Goal: Task Accomplishment & Management: Manage account settings

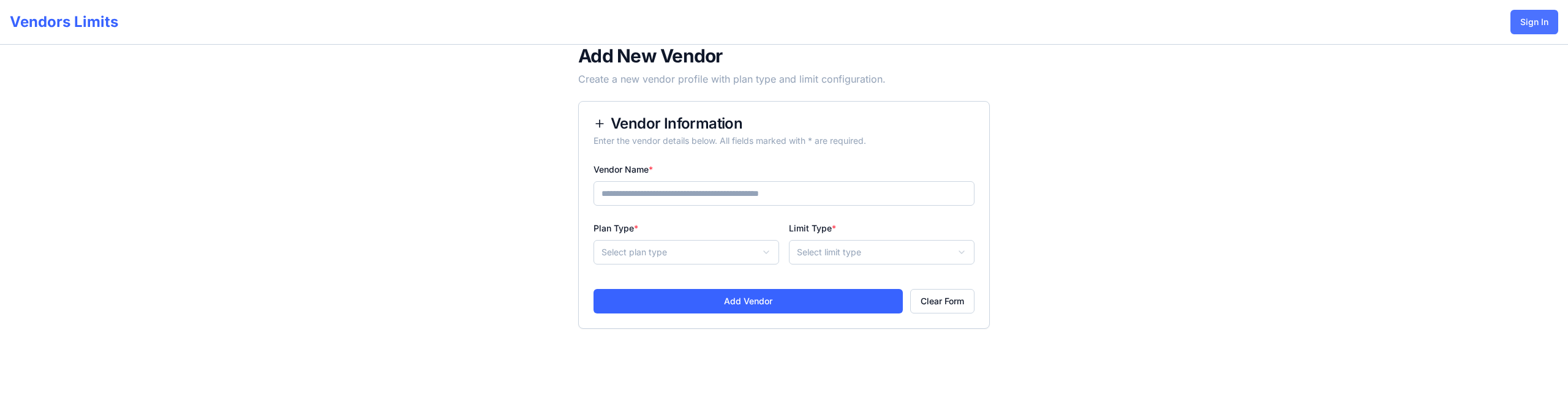
click at [1536, 21] on button "Sign In" at bounding box center [1534, 21] width 48 height 24
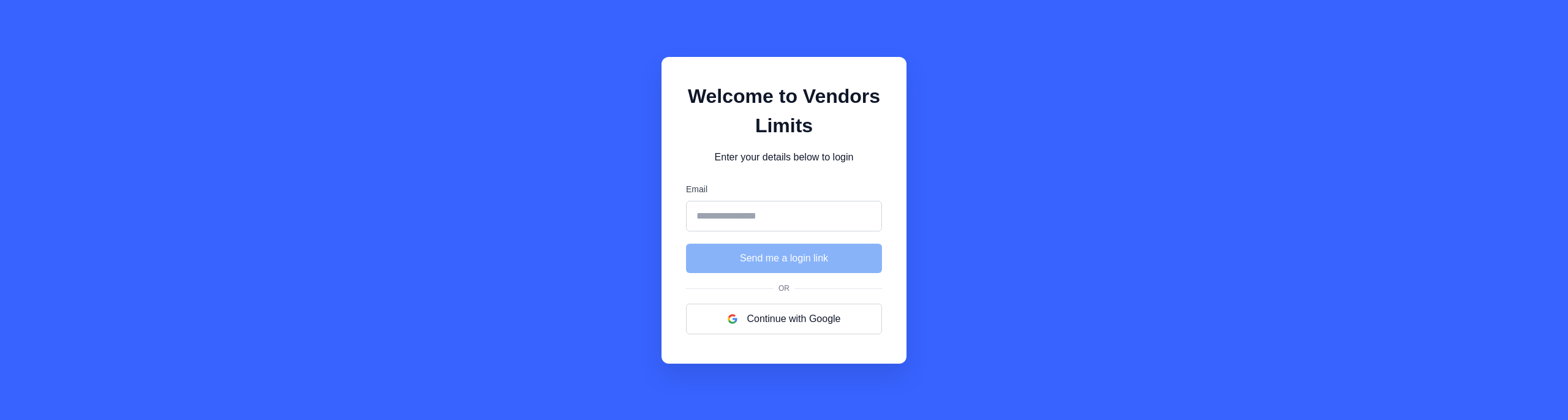
click at [742, 217] on input "Email" at bounding box center [783, 216] width 196 height 31
type input "**********"
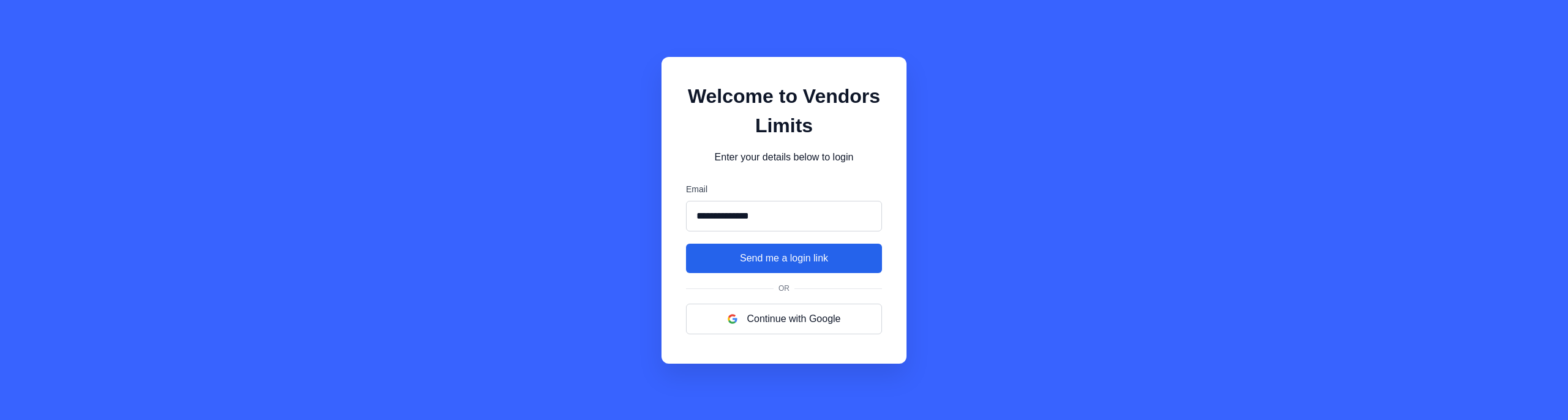
click at [786, 266] on button "Send me a login link" at bounding box center [783, 259] width 196 height 29
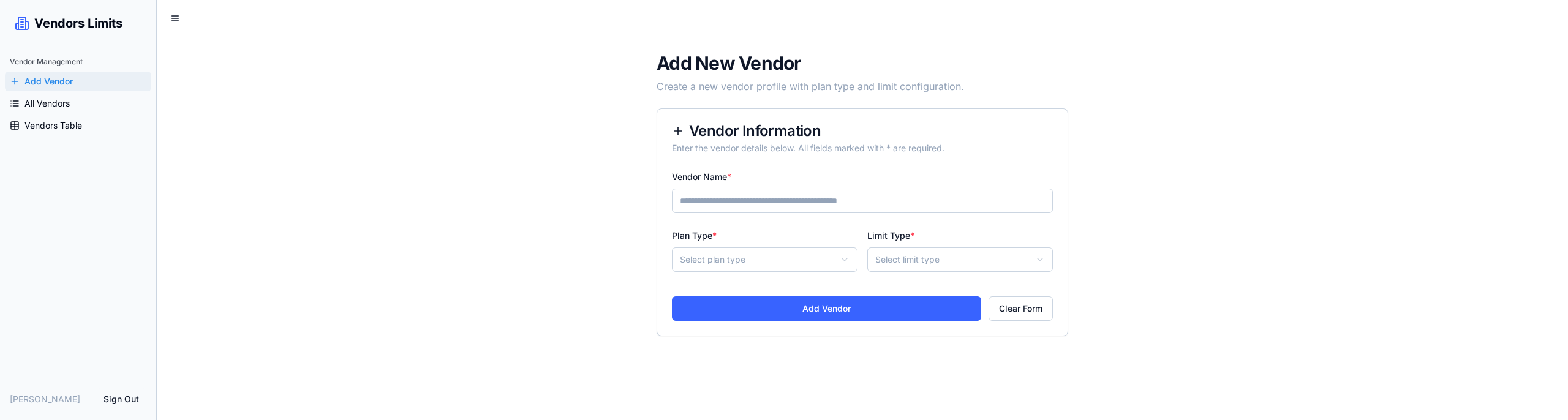
click at [131, 397] on button "Sign Out" at bounding box center [121, 399] width 51 height 22
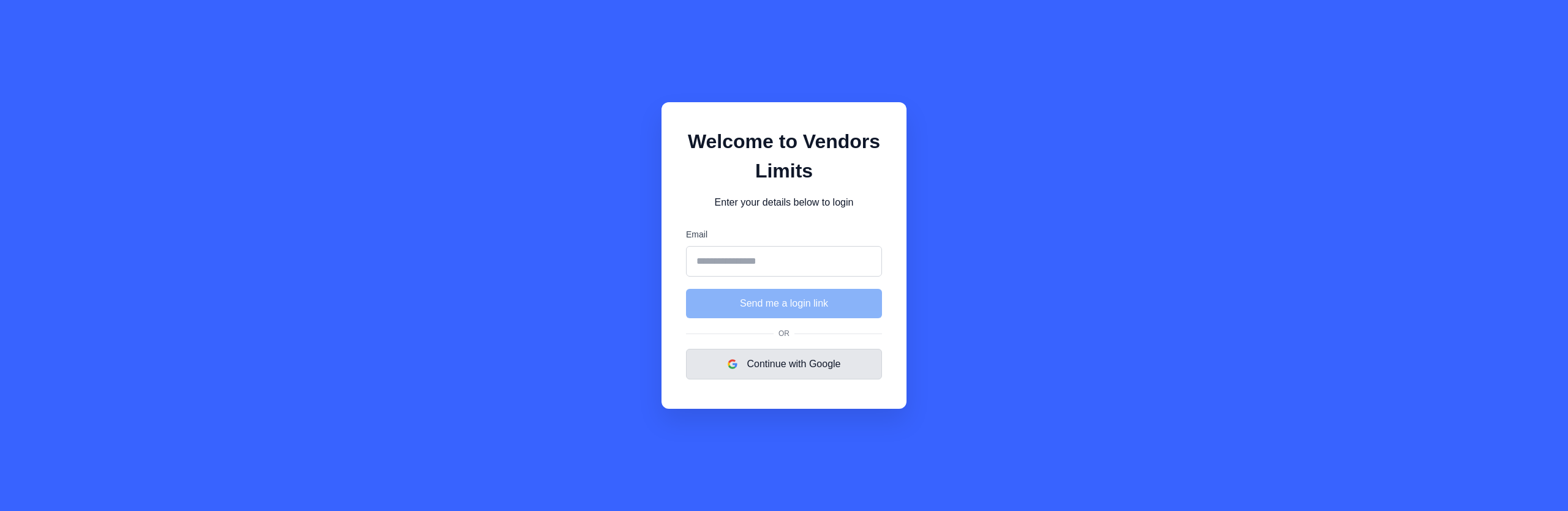
click at [785, 363] on button "Continue with Google" at bounding box center [783, 364] width 196 height 31
